Goal: Transaction & Acquisition: Download file/media

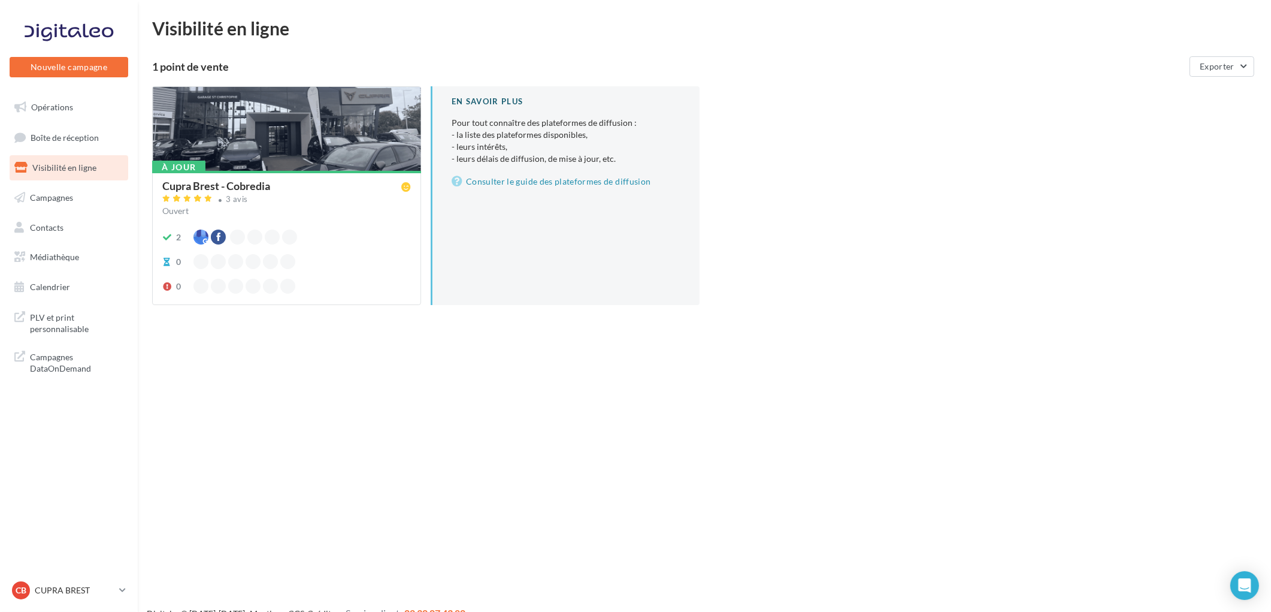
click at [52, 271] on ul "Opérations Boîte de réception Visibilité en ligne Campagnes Contacts Mes cibles…" at bounding box center [69, 197] width 128 height 214
click at [52, 258] on span "Médiathèque" at bounding box center [54, 257] width 49 height 10
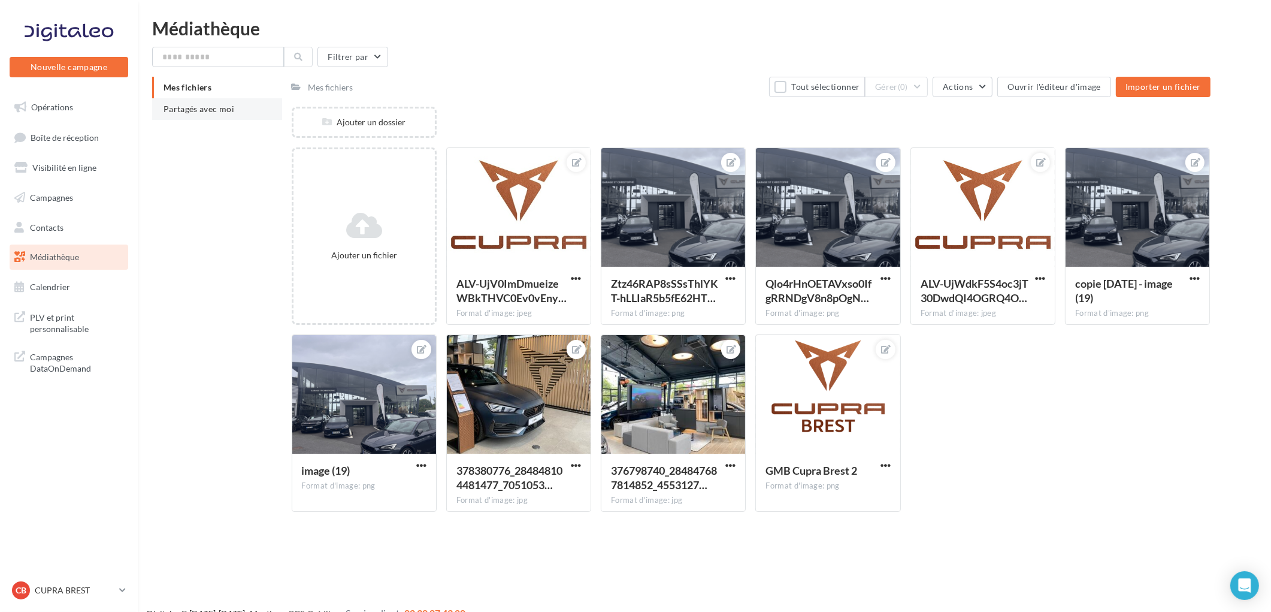
click at [204, 114] on li "Partagés avec moi" at bounding box center [217, 109] width 130 height 22
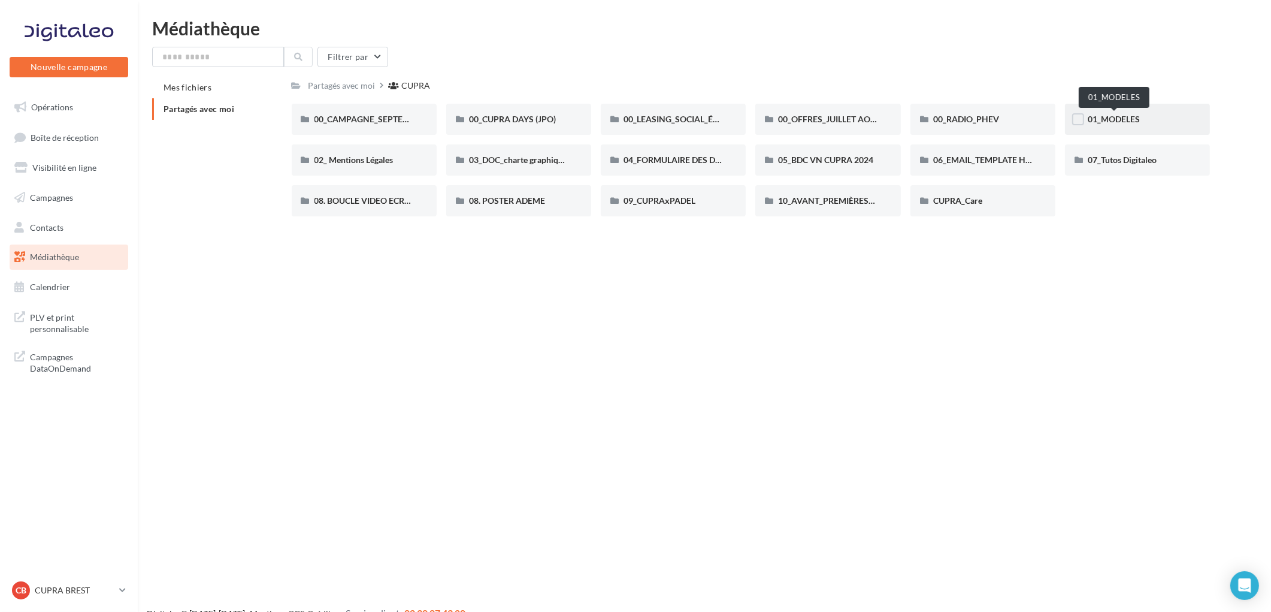
click at [1112, 121] on span "01_MODELES" at bounding box center [1114, 119] width 52 height 10
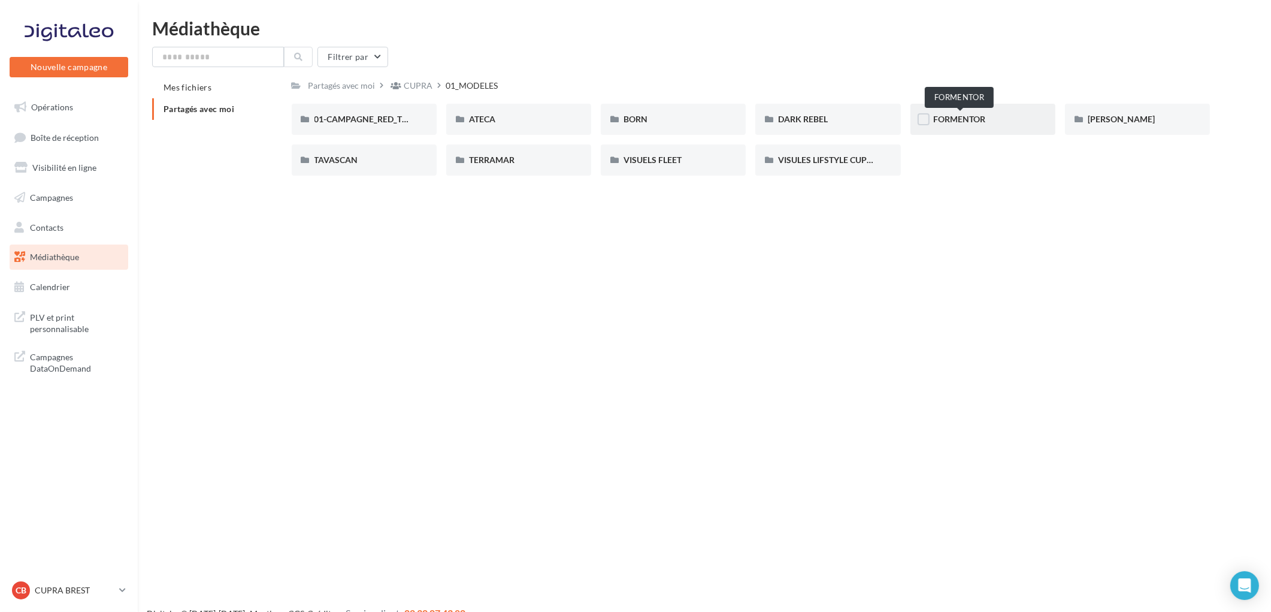
click at [971, 121] on span "FORMENTOR" at bounding box center [959, 119] width 52 height 10
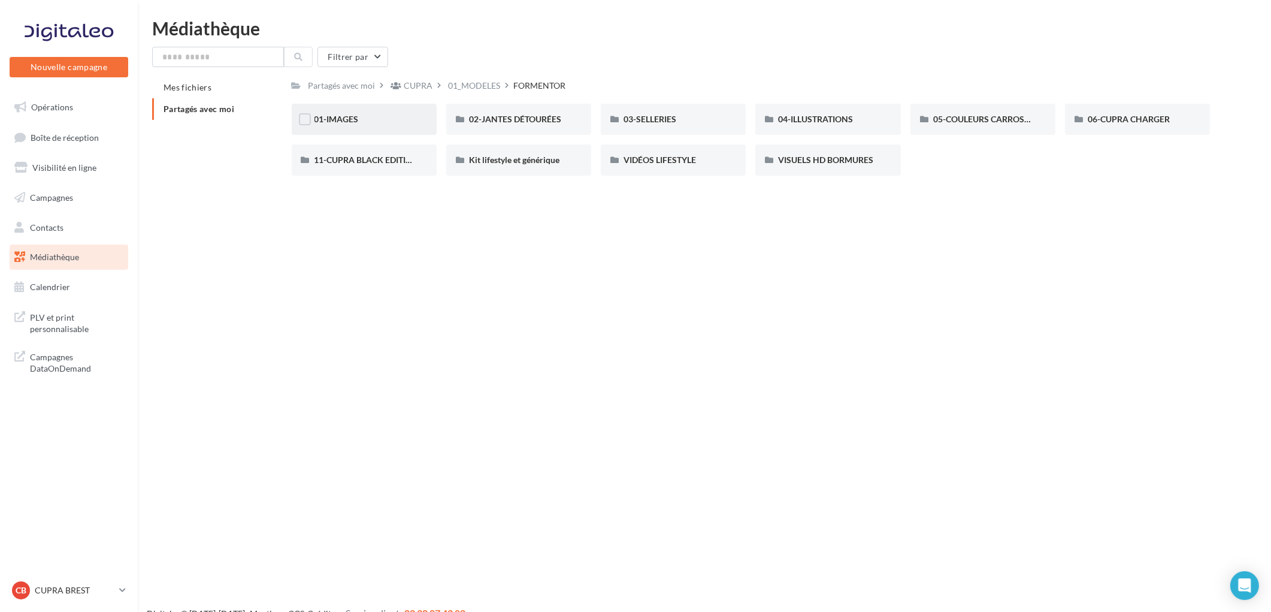
click at [376, 124] on div "01-IMAGES" at bounding box center [363, 119] width 99 height 12
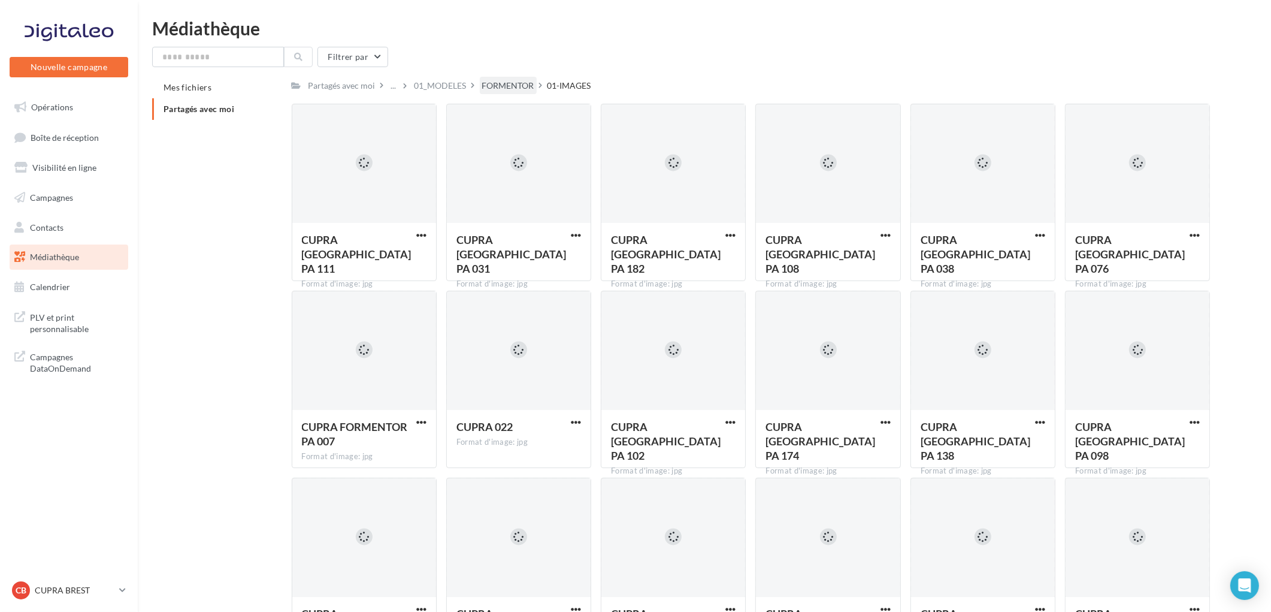
click at [497, 90] on div "FORMENTOR" at bounding box center [508, 86] width 52 height 12
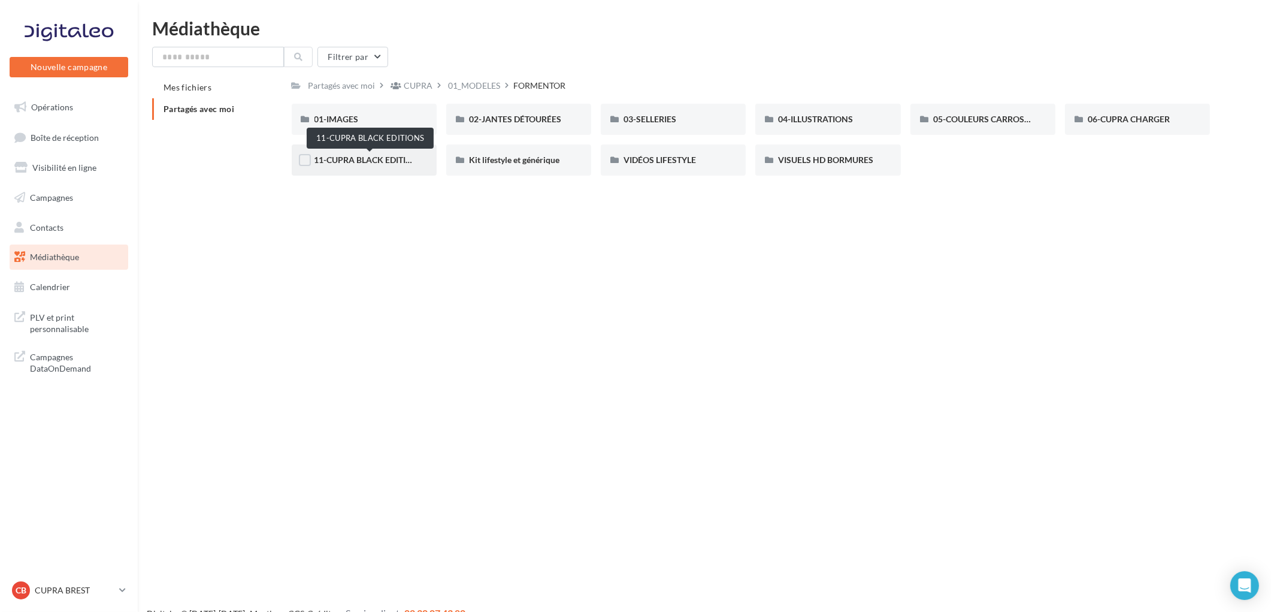
click at [385, 158] on span "11-CUPRA BLACK EDITIONS" at bounding box center [369, 160] width 110 height 10
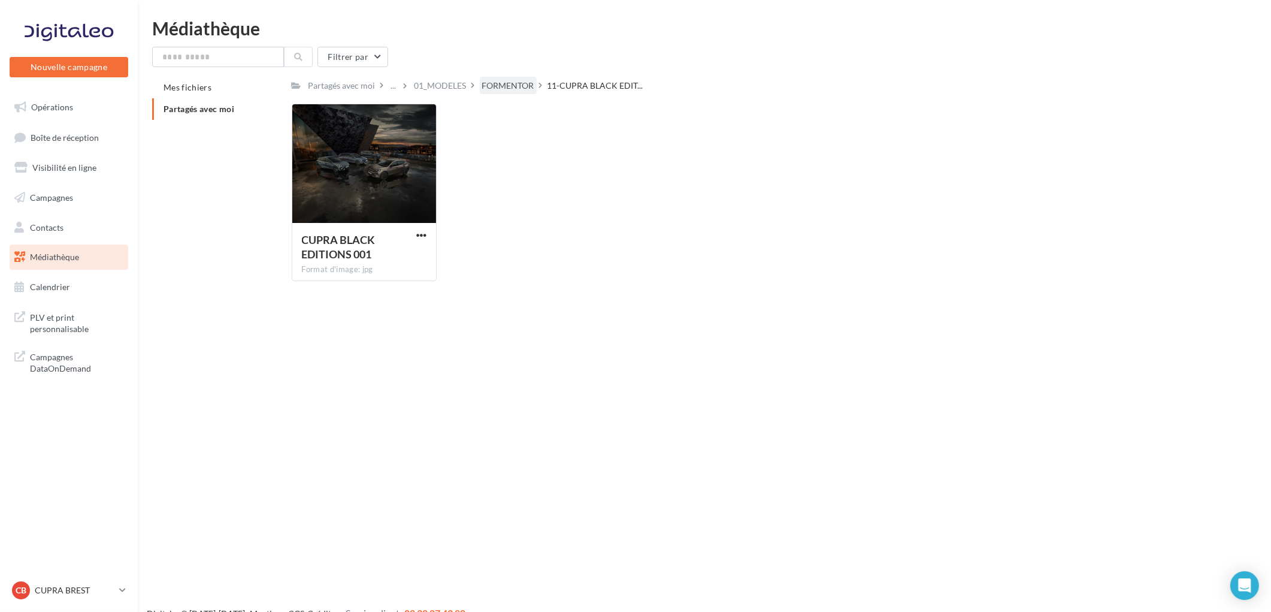
click at [511, 86] on div "FORMENTOR" at bounding box center [508, 86] width 52 height 12
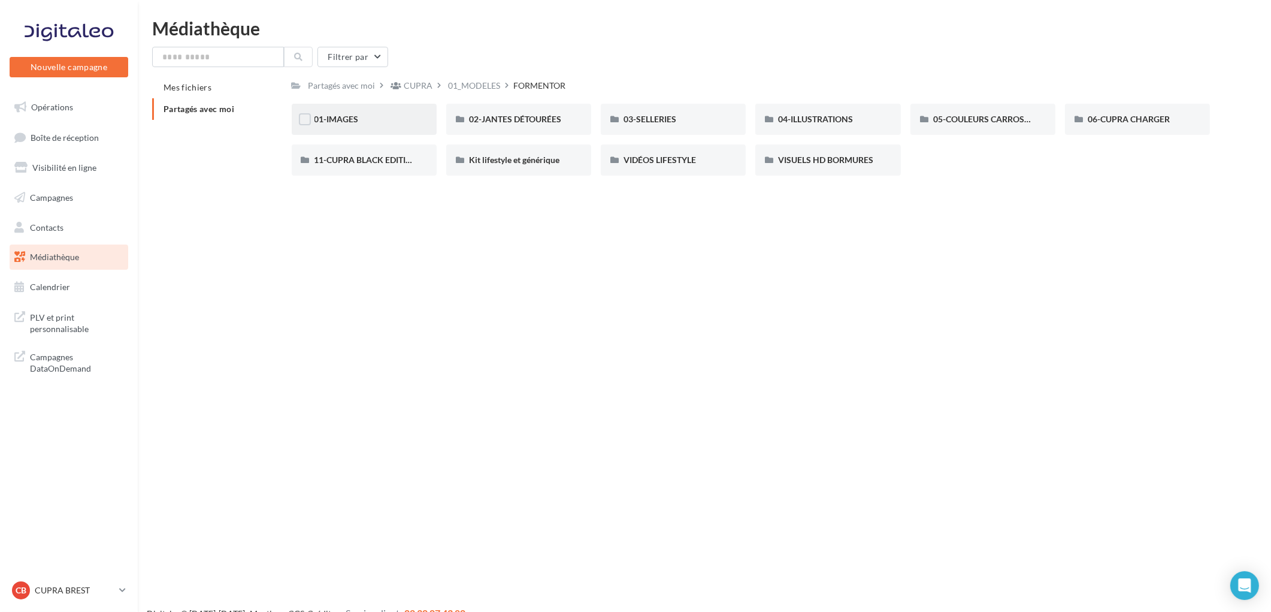
click at [388, 115] on div "01-IMAGES" at bounding box center [363, 119] width 99 height 12
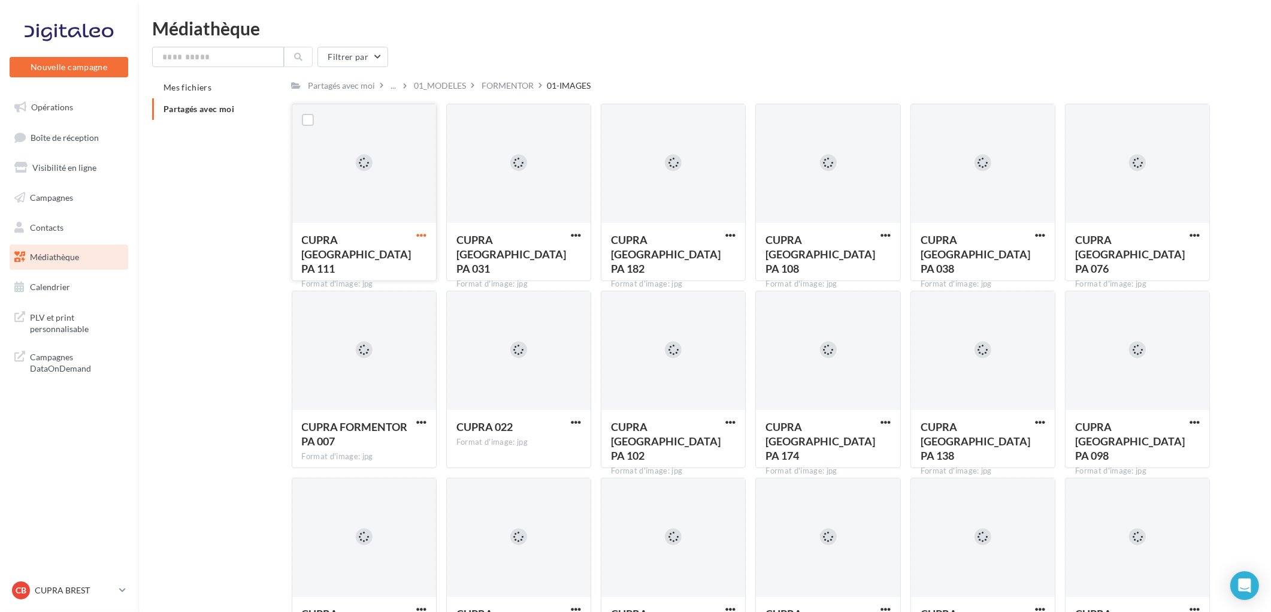
click at [416, 236] on span "button" at bounding box center [421, 235] width 10 height 10
click at [400, 262] on button "Télécharger" at bounding box center [369, 258] width 120 height 31
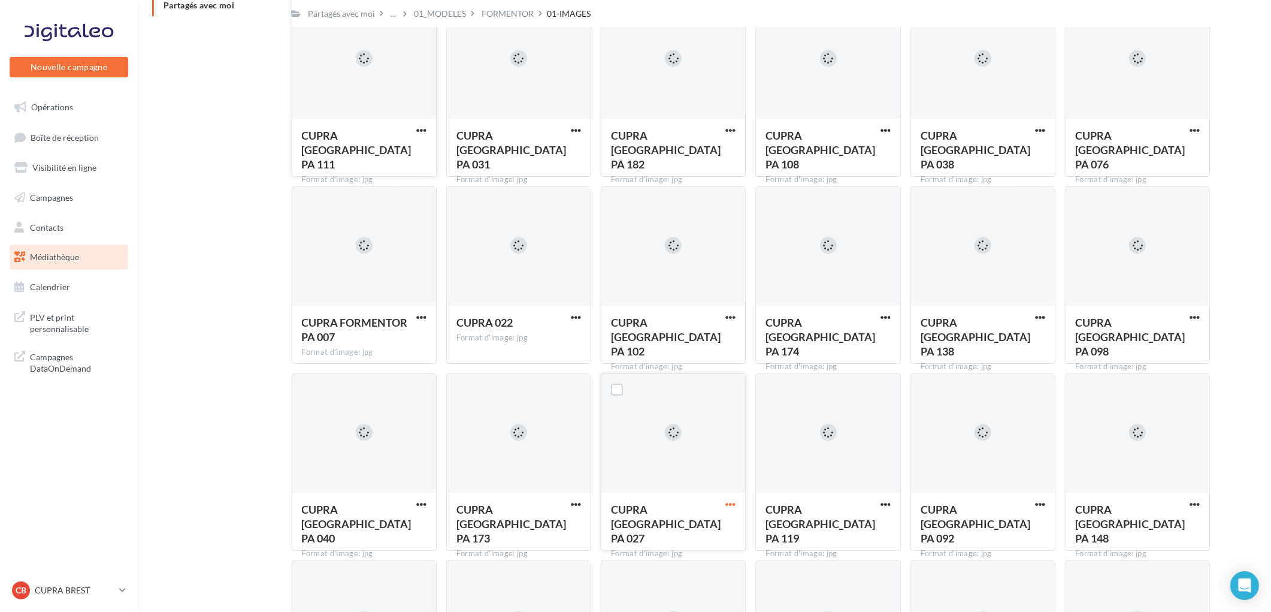
click at [734, 501] on span "button" at bounding box center [730, 504] width 10 height 10
click at [686, 524] on button "Télécharger" at bounding box center [678, 528] width 120 height 31
click at [425, 313] on span "button" at bounding box center [421, 317] width 10 height 10
click at [394, 348] on button "Télécharger" at bounding box center [369, 341] width 120 height 31
